Goal: Task Accomplishment & Management: Use online tool/utility

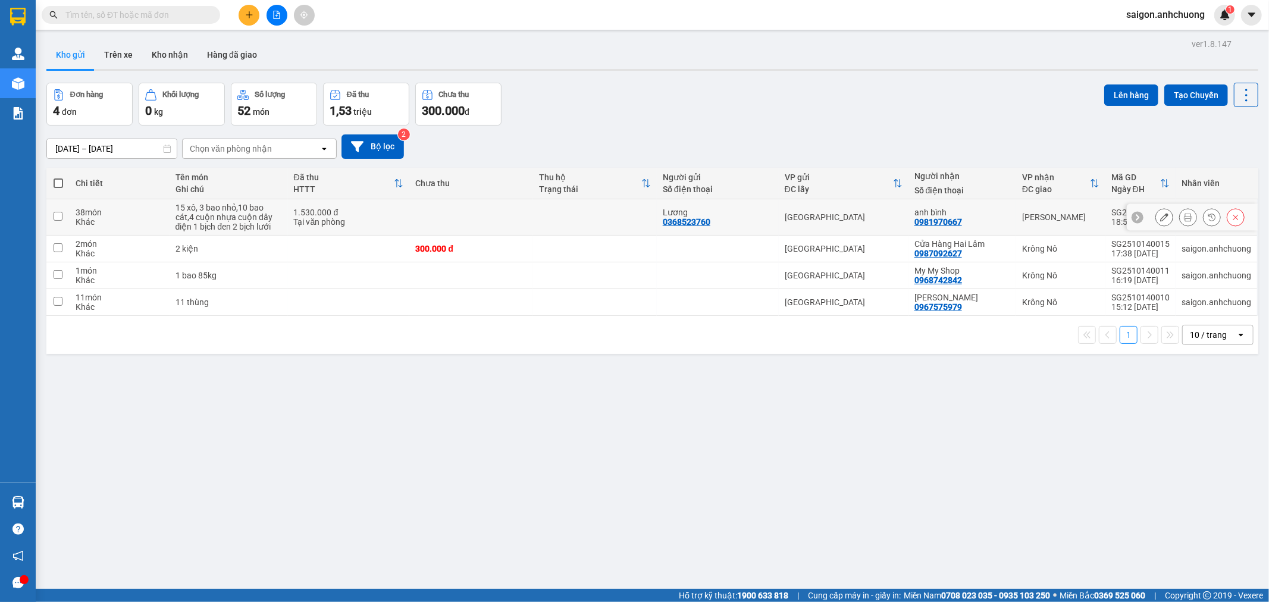
click at [342, 214] on div "1.530.000 đ" at bounding box center [349, 213] width 110 height 10
checkbox input "true"
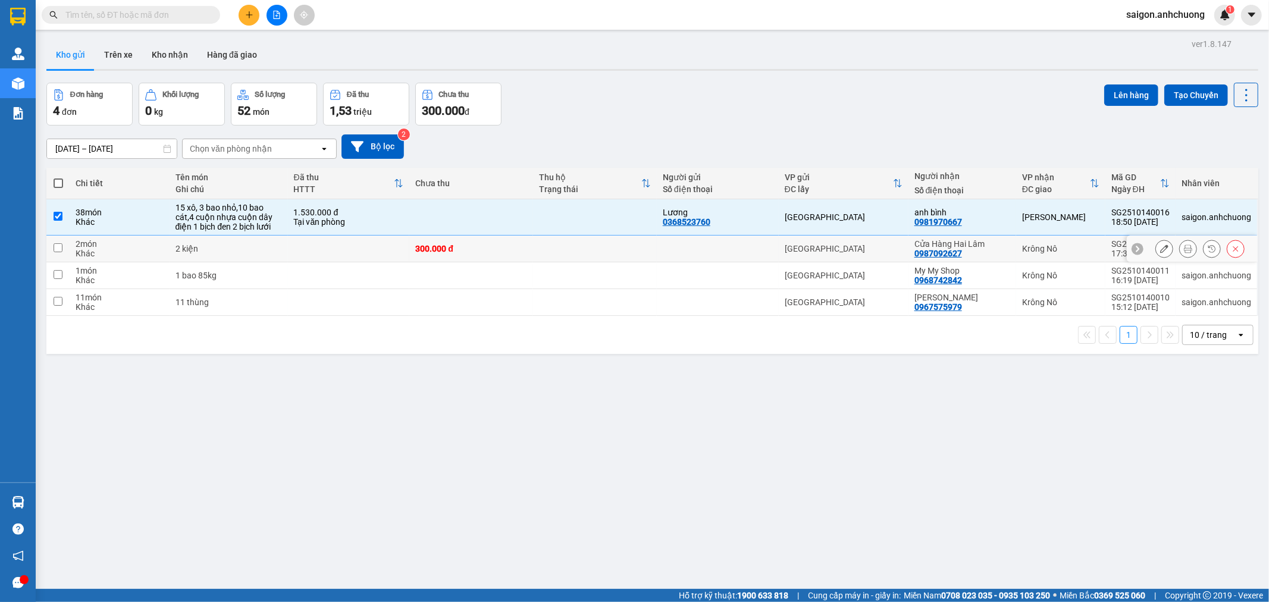
drag, startPoint x: 327, startPoint y: 246, endPoint x: 323, endPoint y: 263, distance: 17.7
click at [327, 246] on td at bounding box center [349, 249] width 122 height 27
checkbox input "true"
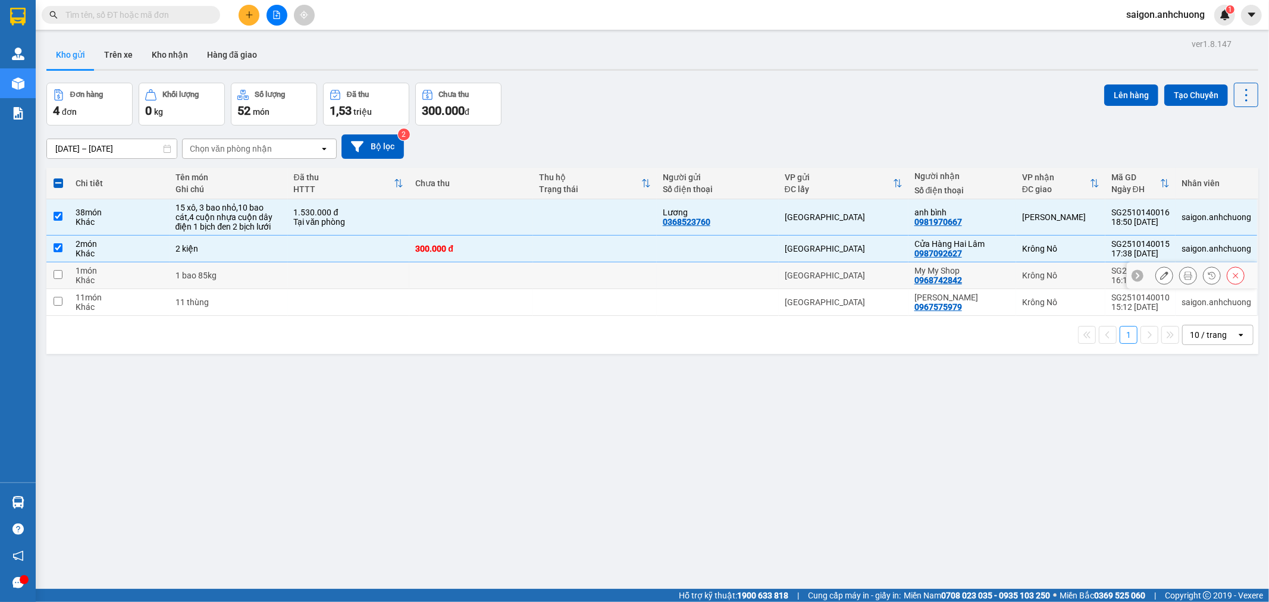
click at [312, 284] on td at bounding box center [349, 275] width 122 height 27
checkbox input "true"
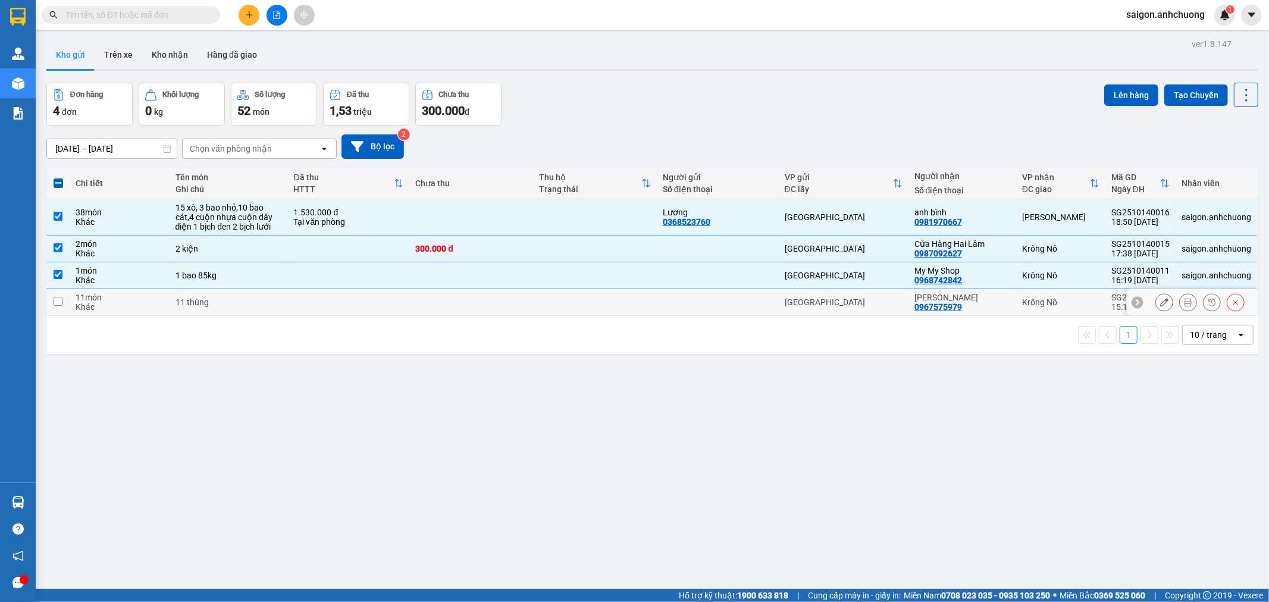
click at [300, 303] on td at bounding box center [349, 302] width 122 height 27
checkbox input "true"
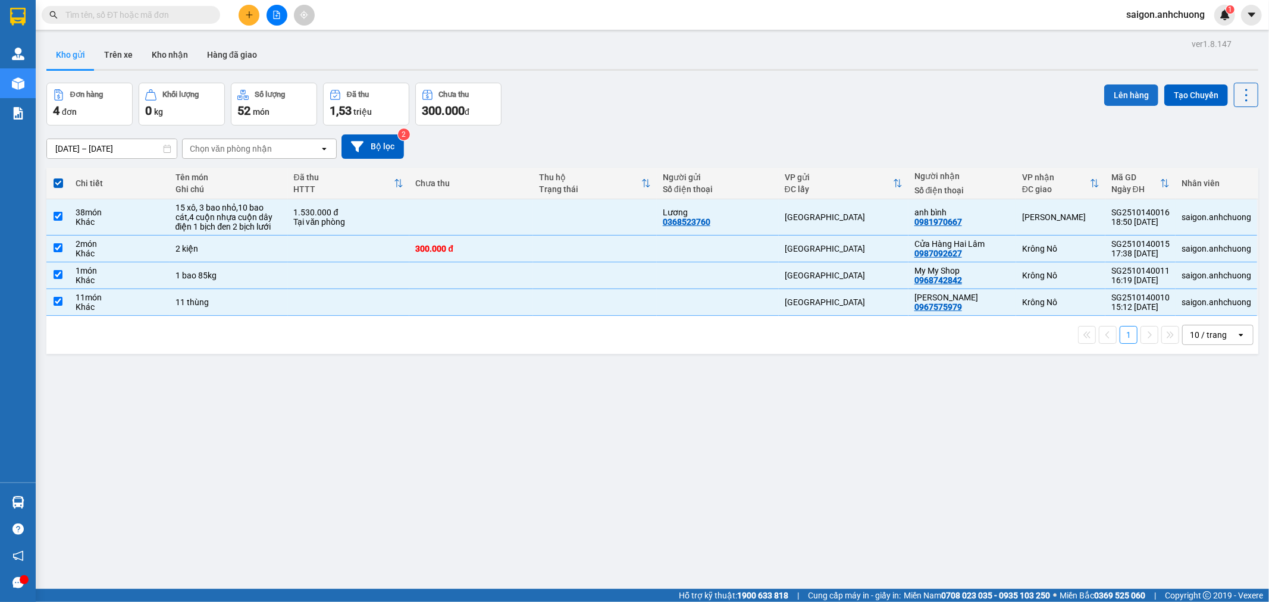
click at [1110, 96] on button "Lên hàng" at bounding box center [1131, 94] width 54 height 21
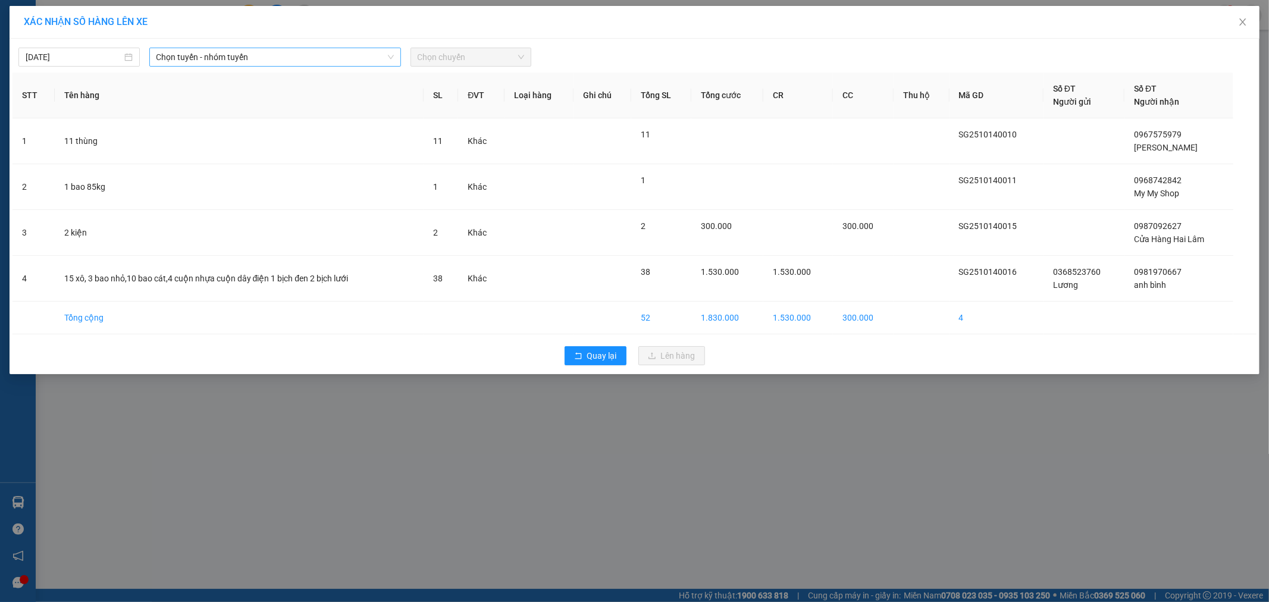
click at [282, 56] on span "Chọn tuyến - nhóm tuyến" at bounding box center [274, 57] width 237 height 18
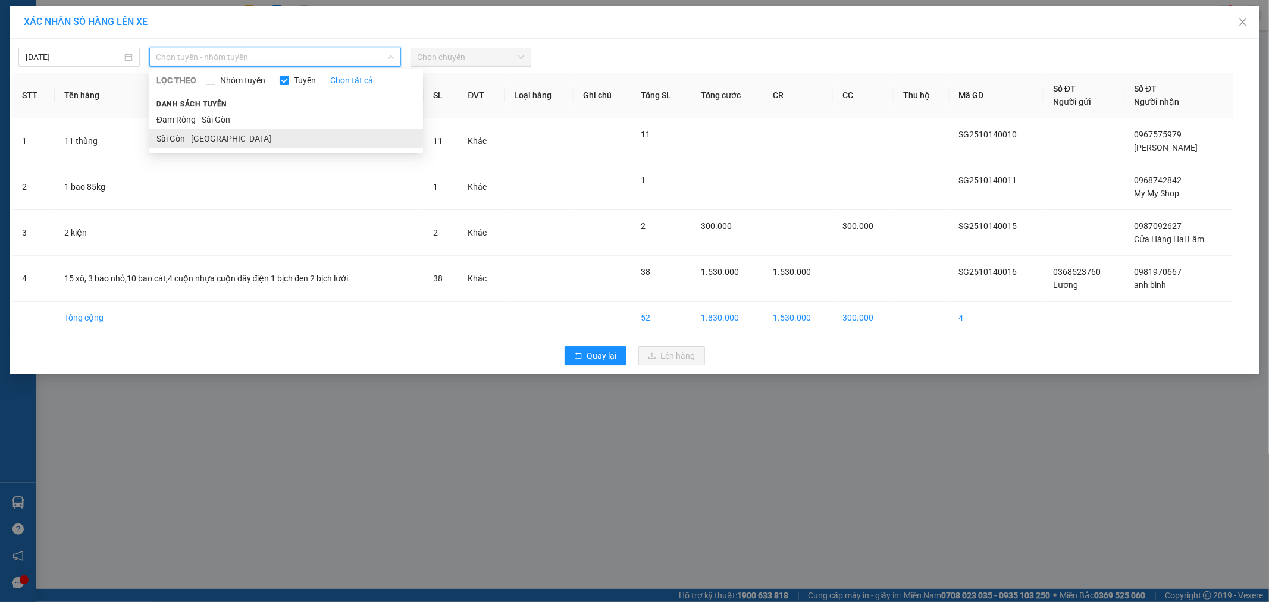
click at [223, 133] on li "Sài Gòn - Đam Rông" at bounding box center [286, 138] width 274 height 19
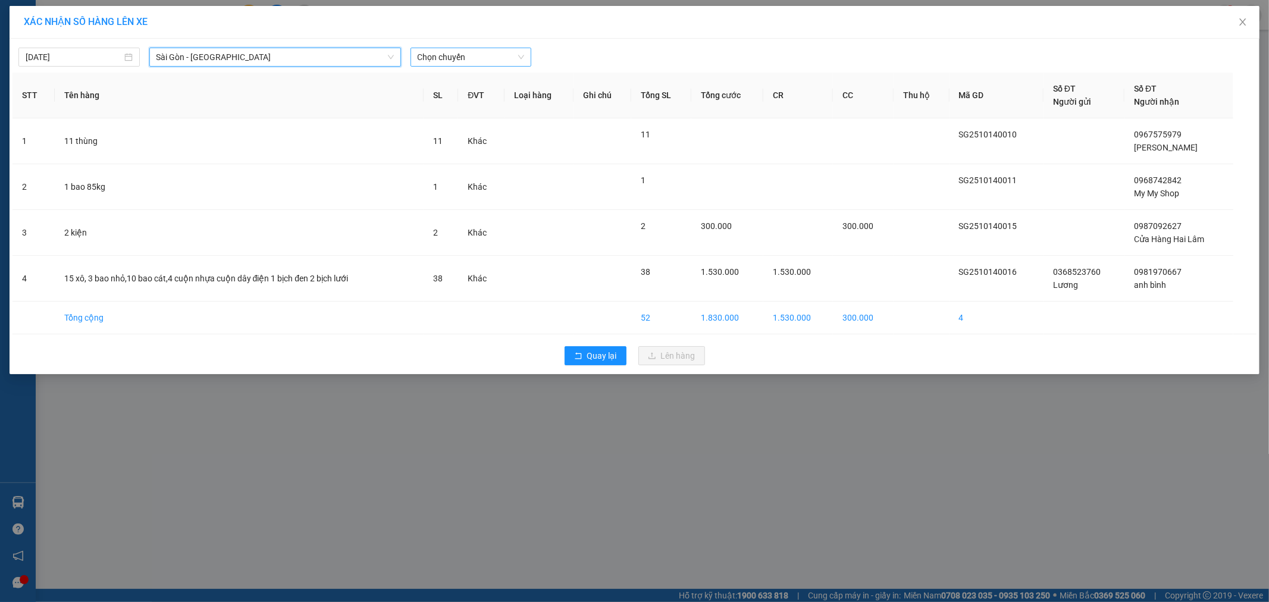
click at [459, 56] on span "Chọn chuyến" at bounding box center [471, 57] width 107 height 18
click at [468, 93] on div "07:00 - 50H-29.456" at bounding box center [463, 99] width 107 height 19
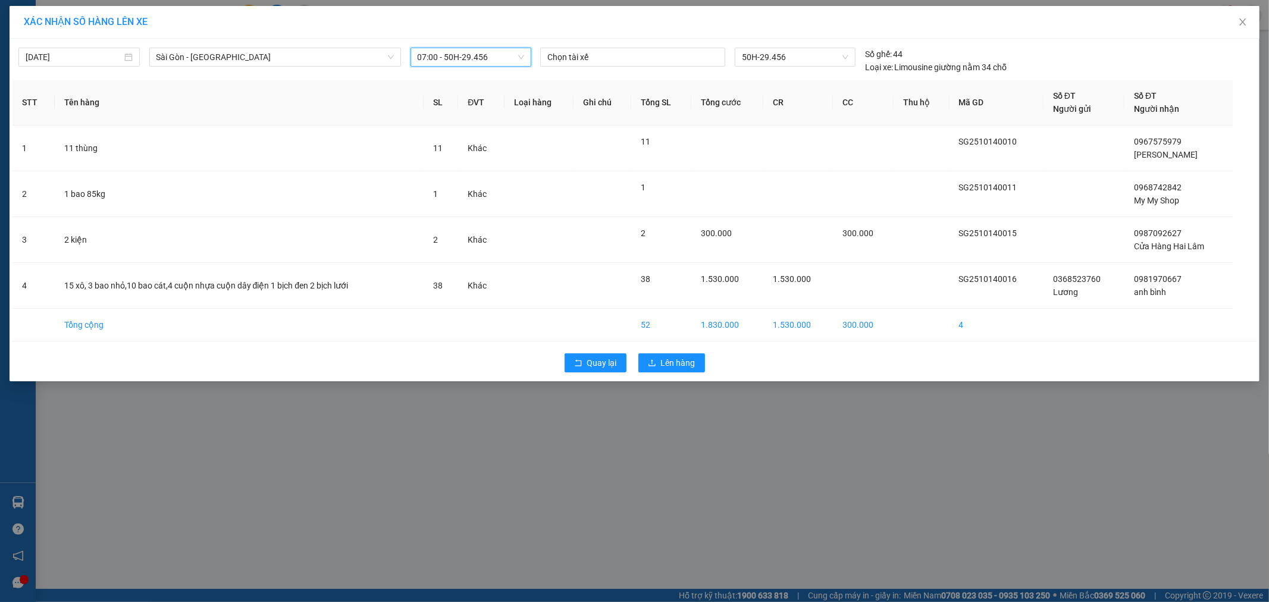
click at [644, 45] on div "15/10/2025 Sài Gòn - Đam Rông LỌC THEO Nhóm tuyến Tuyến Chọn tất cả Danh sách…" at bounding box center [634, 58] width 1244 height 32
click at [780, 55] on span "50H-29.456" at bounding box center [795, 57] width 106 height 18
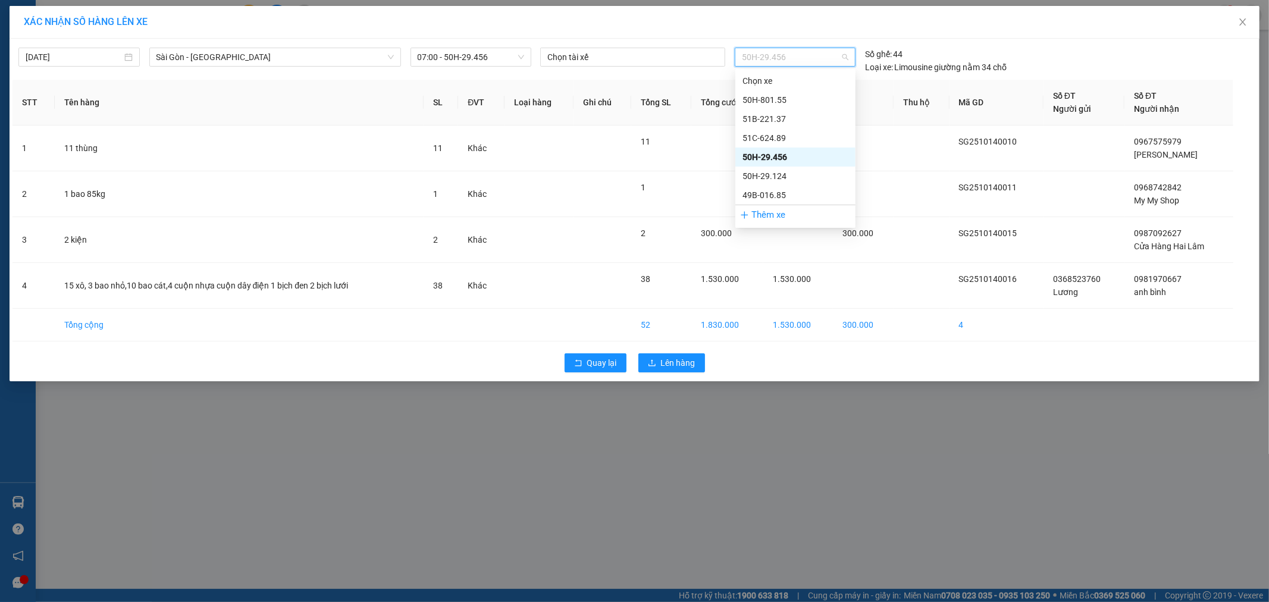
click at [787, 54] on span "50H-29.456" at bounding box center [795, 57] width 106 height 18
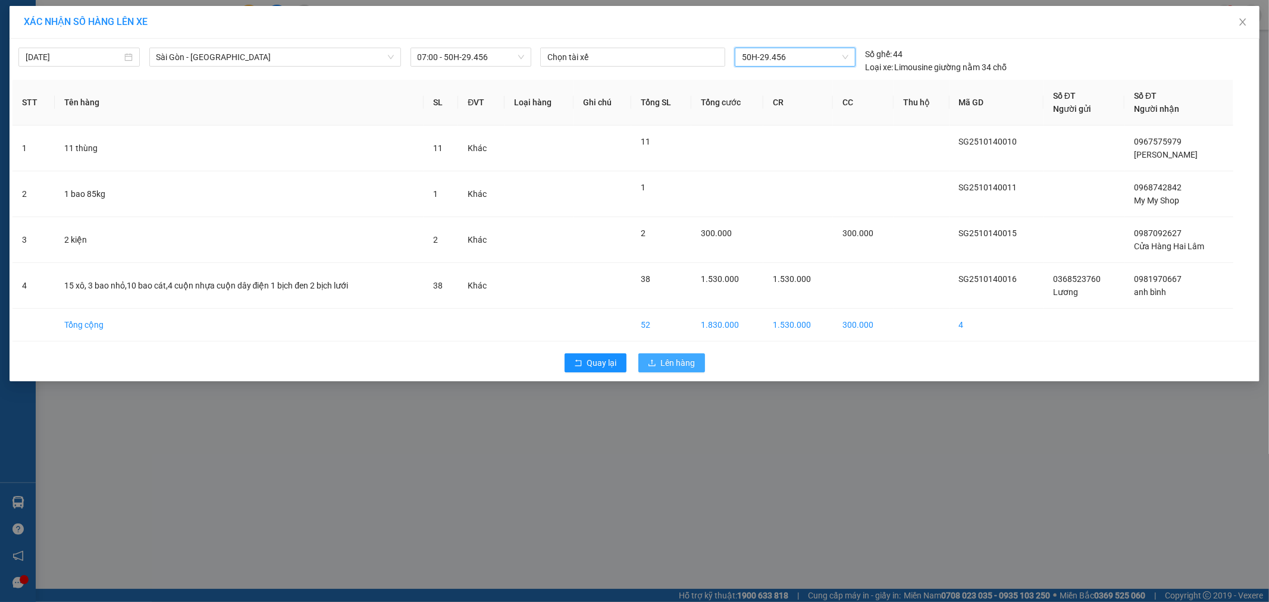
click at [670, 367] on span "Lên hàng" at bounding box center [678, 362] width 34 height 13
